Goal: Transaction & Acquisition: Purchase product/service

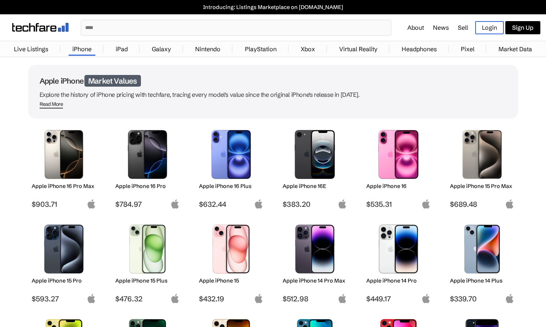
click at [78, 163] on img at bounding box center [63, 154] width 53 height 49
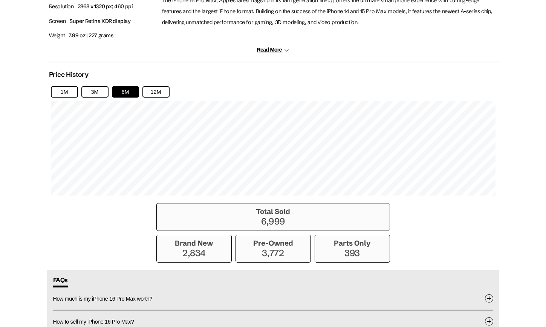
click at [98, 225] on div "Black Titanium Natural Titanium Desert Titanium White Titanium Brand New Pre-Ow…" at bounding box center [273, 14] width 452 height 795
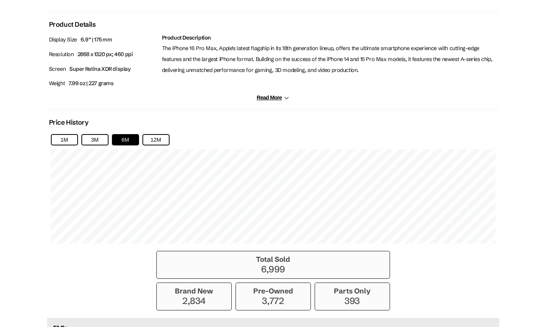
scroll to position [450, 0]
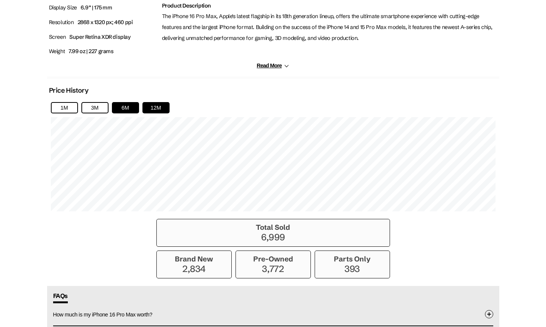
click at [159, 103] on button "12M" at bounding box center [155, 107] width 27 height 11
click at [420, 218] on div "Black Titanium Natural Titanium Desert Titanium White Titanium Brand New Pre-Ow…" at bounding box center [273, 30] width 452 height 795
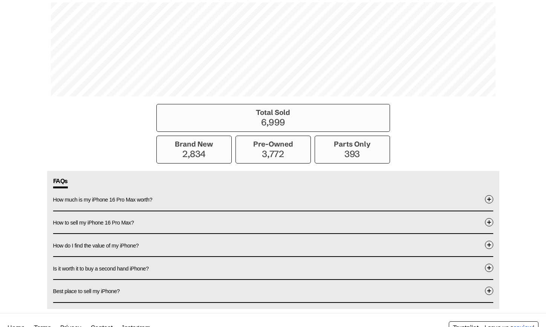
scroll to position [596, 0]
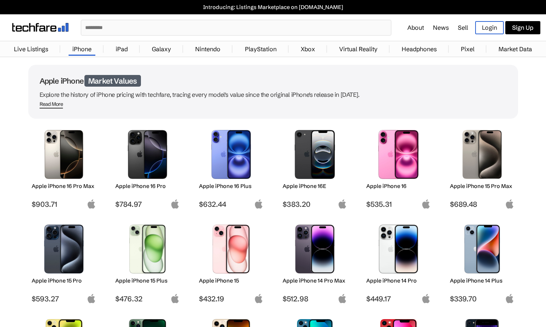
scroll to position [83, 0]
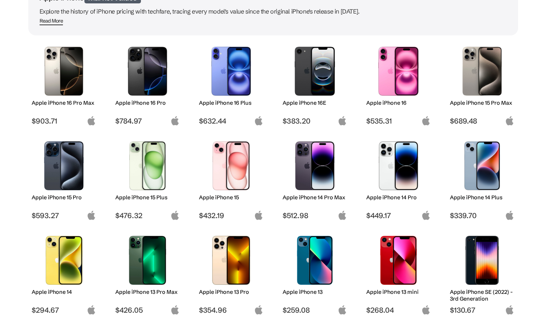
click at [293, 189] on img at bounding box center [314, 165] width 53 height 49
click at [319, 172] on img at bounding box center [314, 165] width 53 height 49
